Goal: Task Accomplishment & Management: Manage account settings

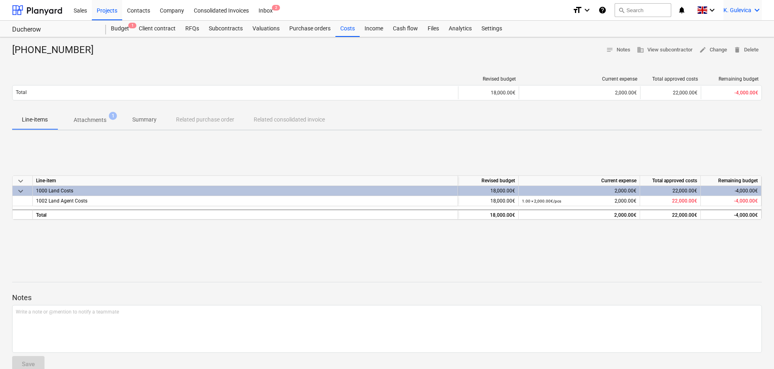
click at [749, 6] on div "K. Gulevica keyboard_arrow_down" at bounding box center [742, 10] width 38 height 20
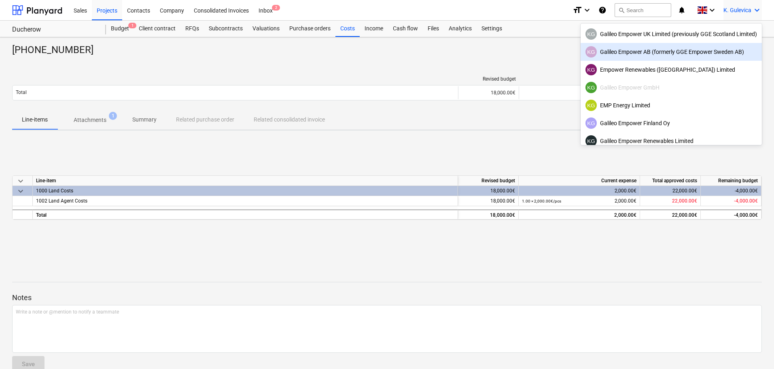
click at [196, 73] on div at bounding box center [387, 184] width 774 height 369
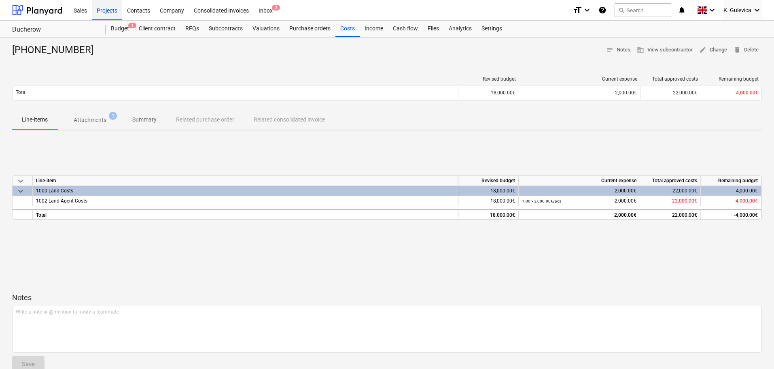
click at [114, 12] on div "Projects" at bounding box center [107, 10] width 30 height 21
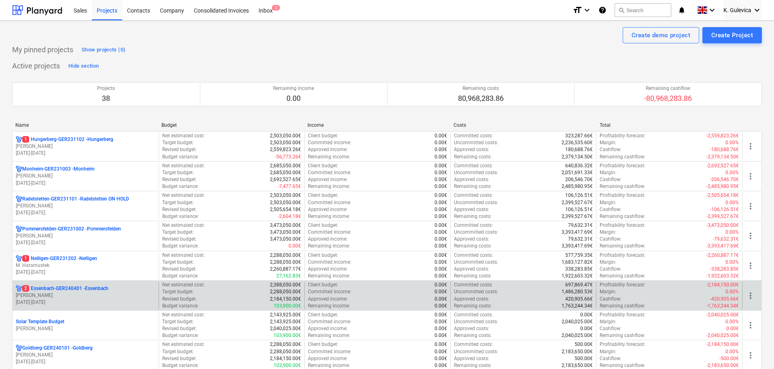
click at [70, 292] on p "[PERSON_NAME]" at bounding box center [86, 295] width 140 height 7
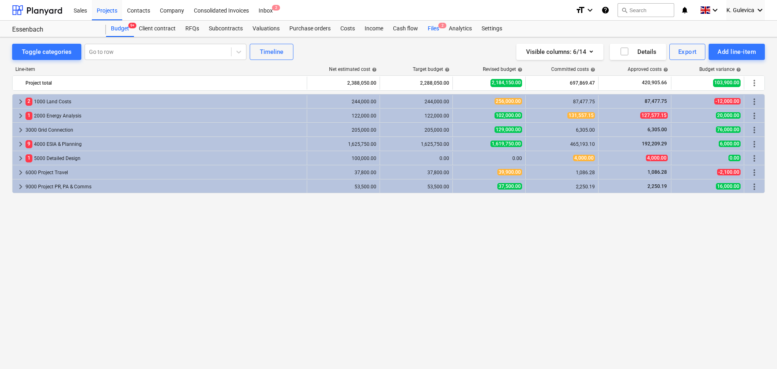
click at [436, 30] on div "Files 2" at bounding box center [433, 29] width 21 height 16
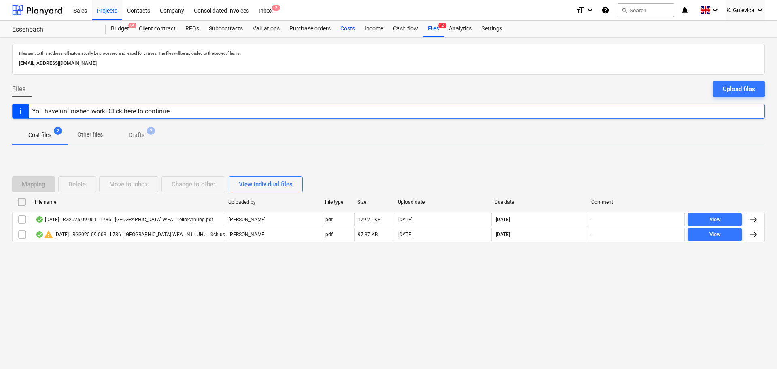
click at [344, 27] on div "Costs" at bounding box center [347, 29] width 24 height 16
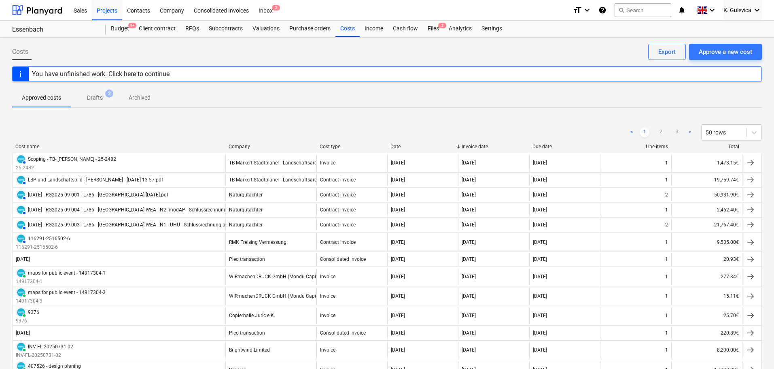
click at [100, 95] on p "Drafts" at bounding box center [95, 97] width 16 height 8
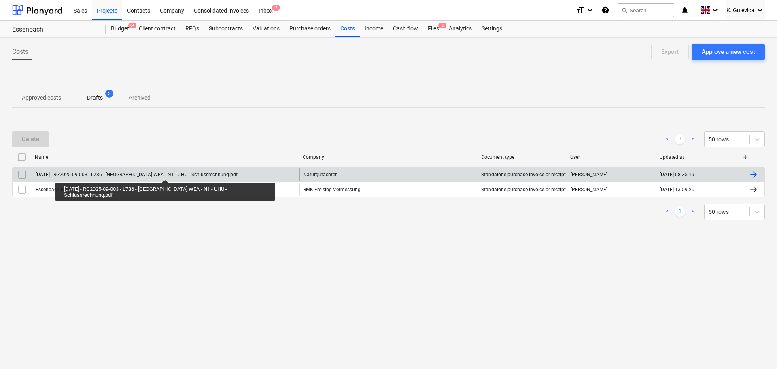
click at [165, 172] on div "[DATE] - RG2025-09-003 - L786 - [GEOGRAPHIC_DATA] WEA - N1 - UHU - Schlussrechn…" at bounding box center [137, 175] width 202 height 6
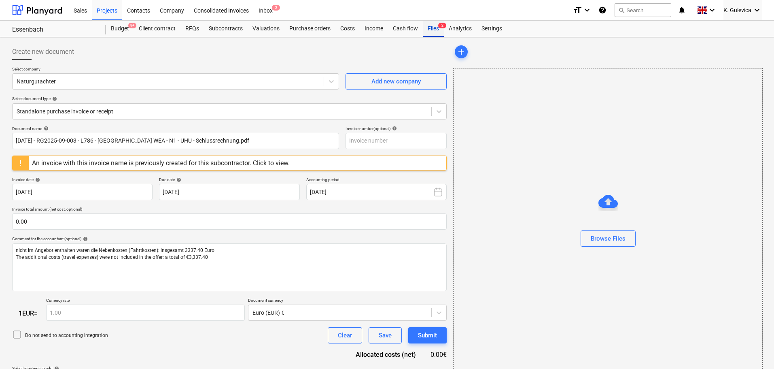
click at [426, 28] on div "Files 2" at bounding box center [433, 29] width 21 height 16
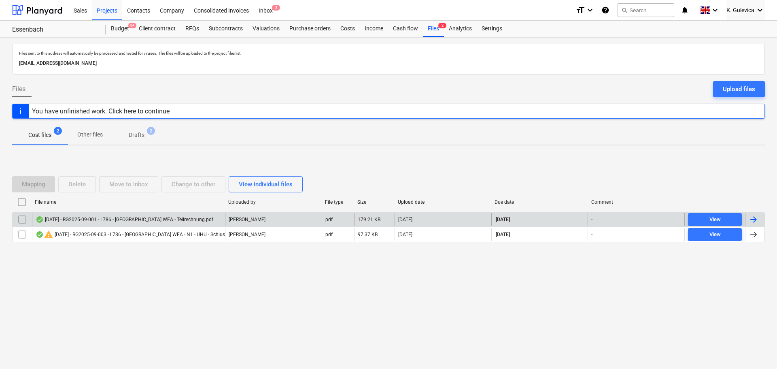
click at [21, 218] on input "checkbox" at bounding box center [22, 219] width 13 height 13
click at [79, 185] on div "Delete" at bounding box center [76, 184] width 17 height 11
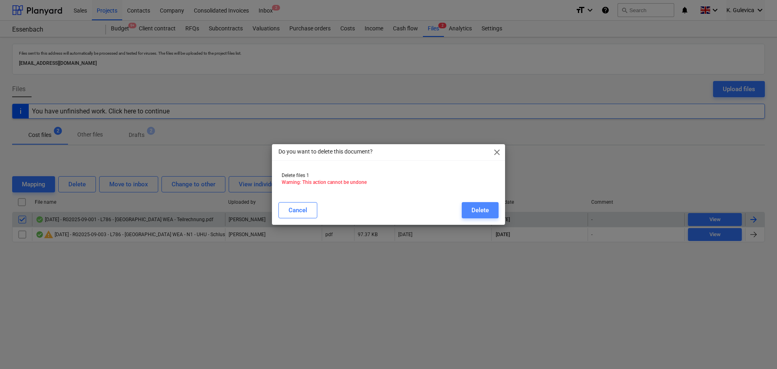
click at [481, 210] on div "Delete" at bounding box center [479, 210] width 17 height 11
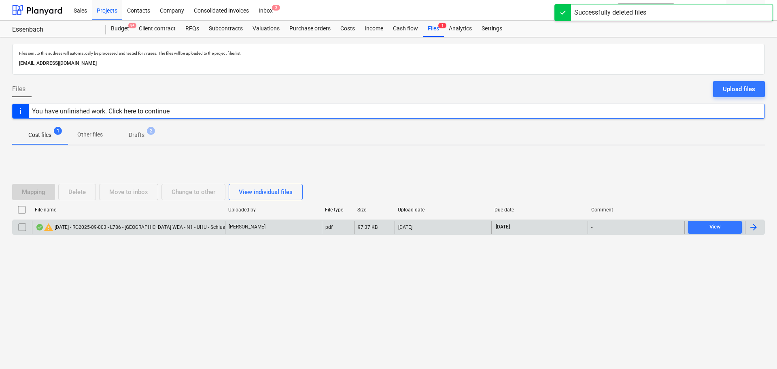
click at [173, 227] on div "warning [DATE] - RG2025-09-003 - L786 - [GEOGRAPHIC_DATA] WEA - N1 - UHU - Schl…" at bounding box center [146, 227] width 221 height 10
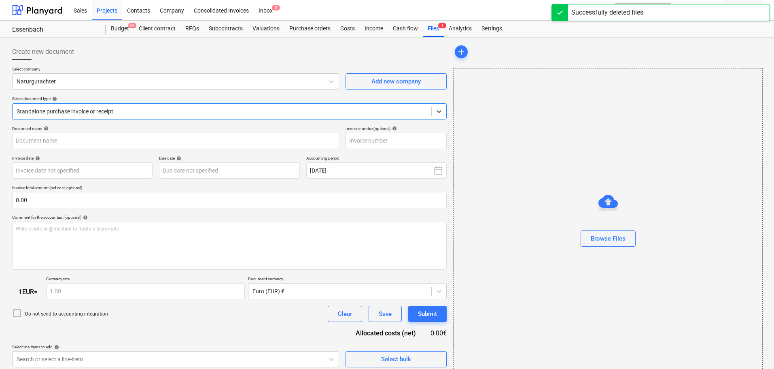
type input "[DATE] - RG2025-09-003 - L786 - [GEOGRAPHIC_DATA] WEA - N1 - UHU - Schlussrechn…"
type input "[DATE]"
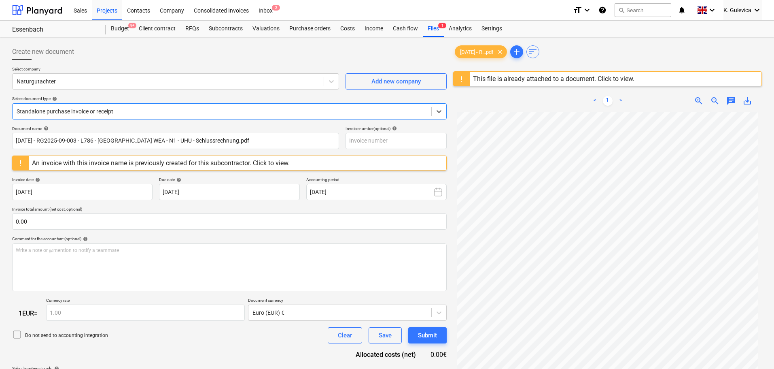
scroll to position [82, 0]
click at [341, 33] on div "Costs" at bounding box center [347, 29] width 24 height 16
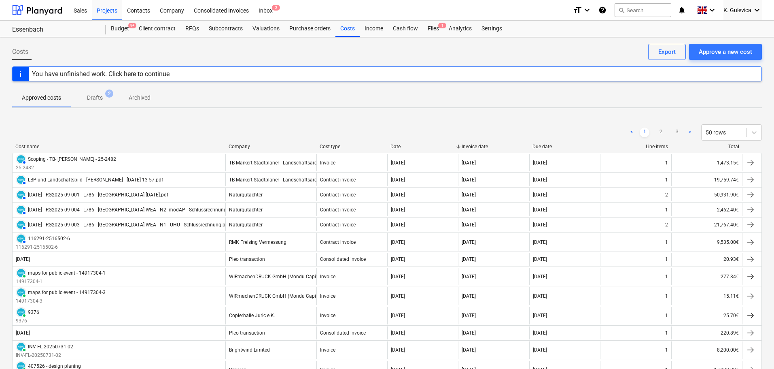
click at [96, 98] on p "Drafts" at bounding box center [95, 97] width 16 height 8
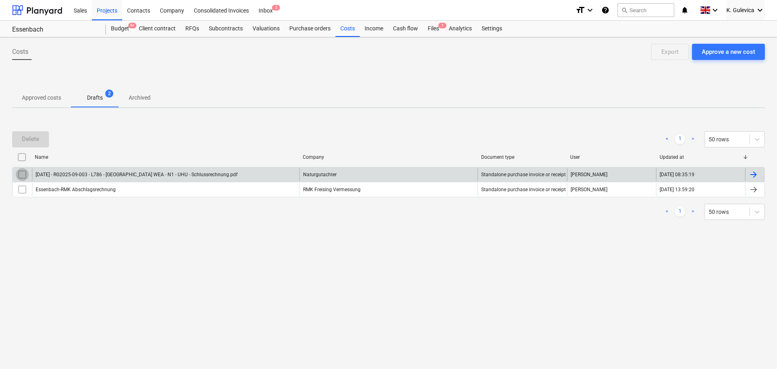
click at [23, 175] on input "checkbox" at bounding box center [22, 174] width 13 height 13
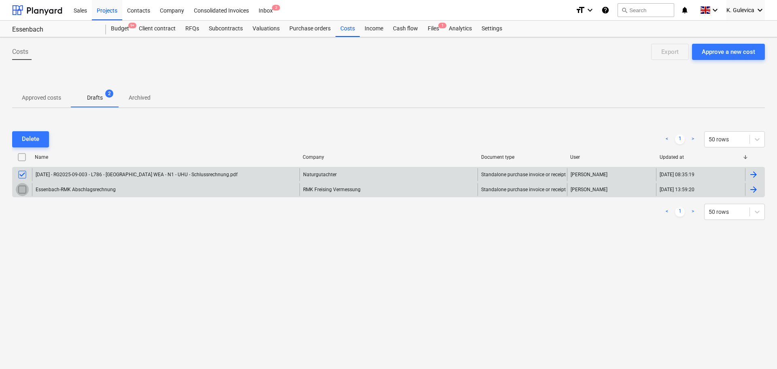
click at [21, 189] on input "checkbox" at bounding box center [22, 189] width 13 height 13
click at [22, 138] on div "Delete" at bounding box center [30, 139] width 17 height 11
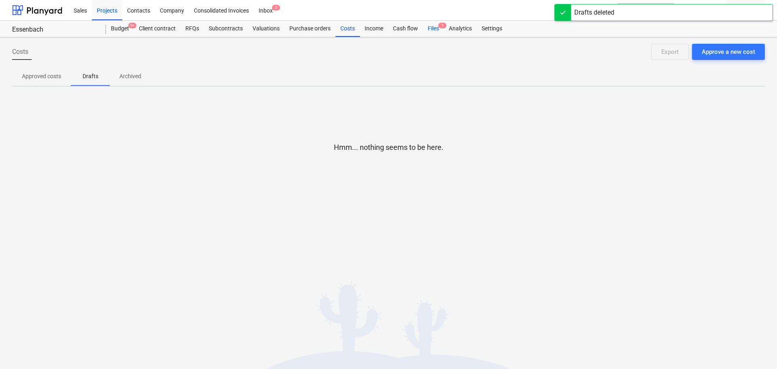
click at [426, 28] on div "Files 1" at bounding box center [433, 29] width 21 height 16
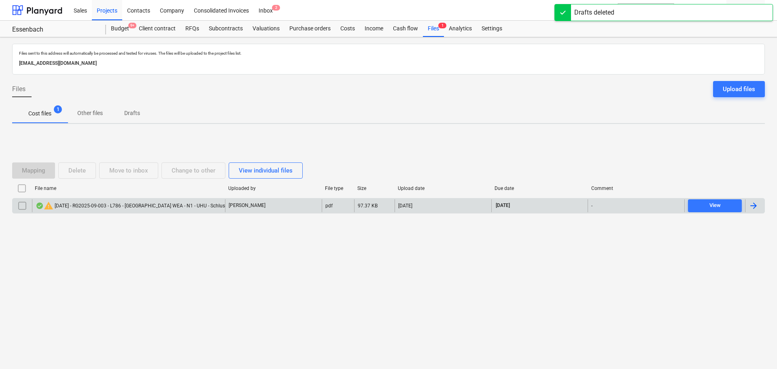
click at [22, 206] on input "checkbox" at bounding box center [22, 205] width 13 height 13
click at [76, 171] on div "Delete" at bounding box center [76, 170] width 17 height 11
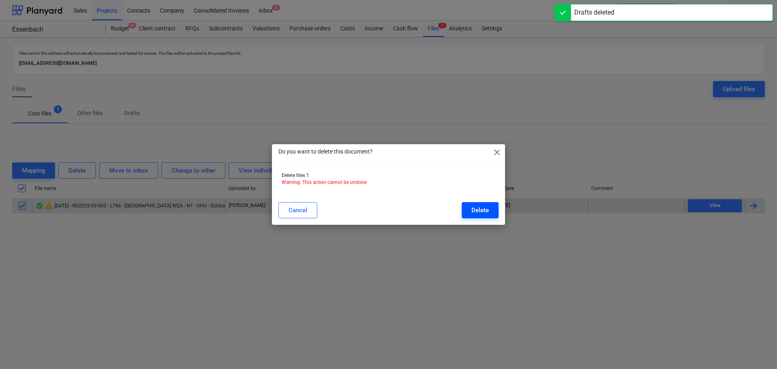
click at [489, 207] on button "Delete" at bounding box center [480, 210] width 37 height 16
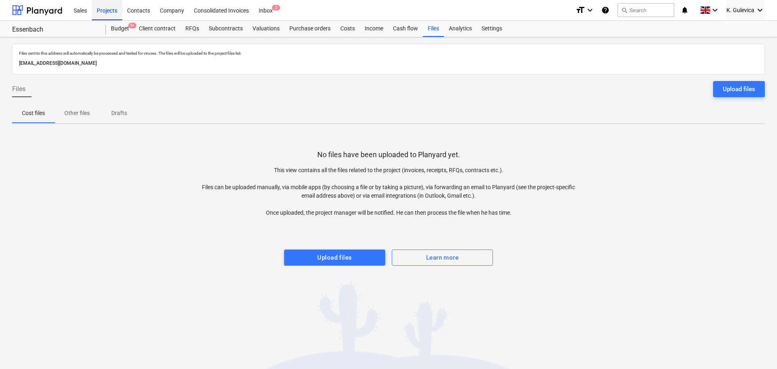
click at [104, 10] on div "Projects" at bounding box center [107, 10] width 30 height 21
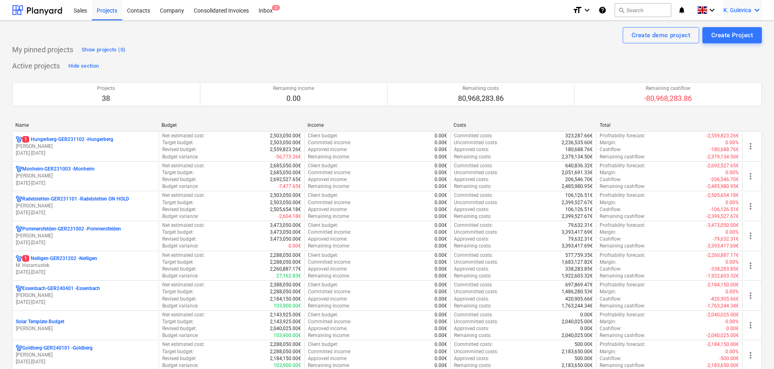
click at [738, 7] on span "K. Gulevica" at bounding box center [737, 10] width 28 height 6
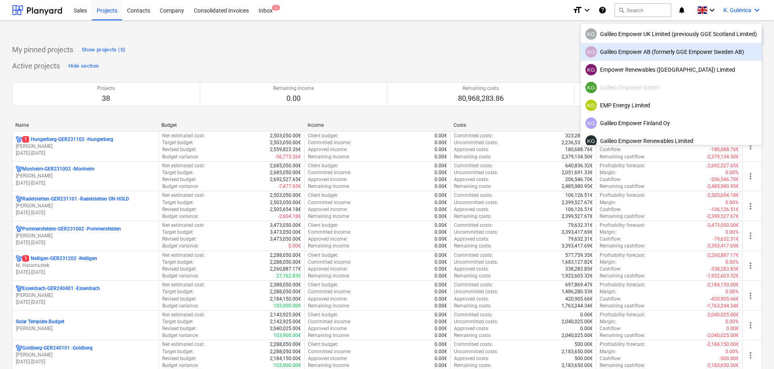
drag, startPoint x: 658, startPoint y: 49, endPoint x: 614, endPoint y: 51, distance: 43.8
click at [657, 50] on div "KG Galileo Empower AB (formerly GGE Empower Sweden AB)" at bounding box center [672, 51] width 172 height 11
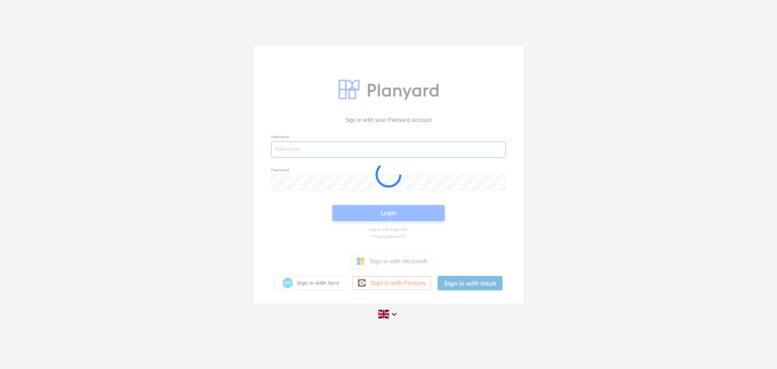
type input "[EMAIL_ADDRESS][DOMAIN_NAME]"
